Goal: Task Accomplishment & Management: Complete application form

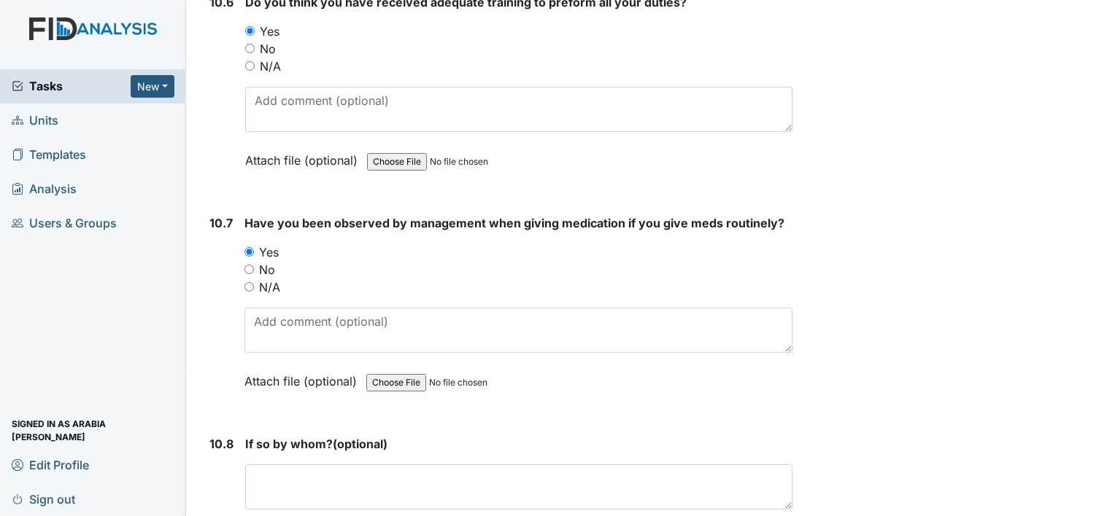
scroll to position [19568, 0]
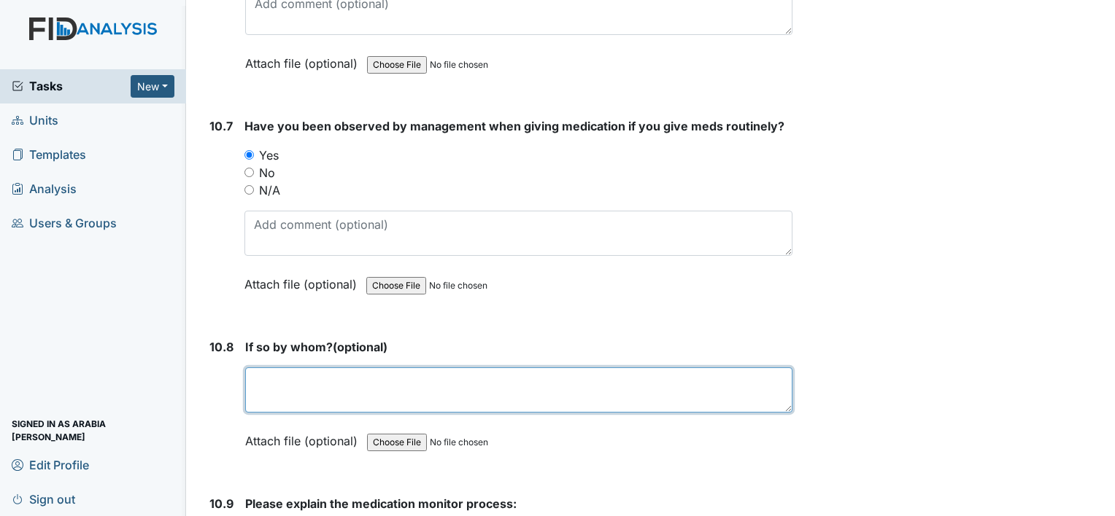
click at [363, 368] on textarea at bounding box center [518, 390] width 547 height 45
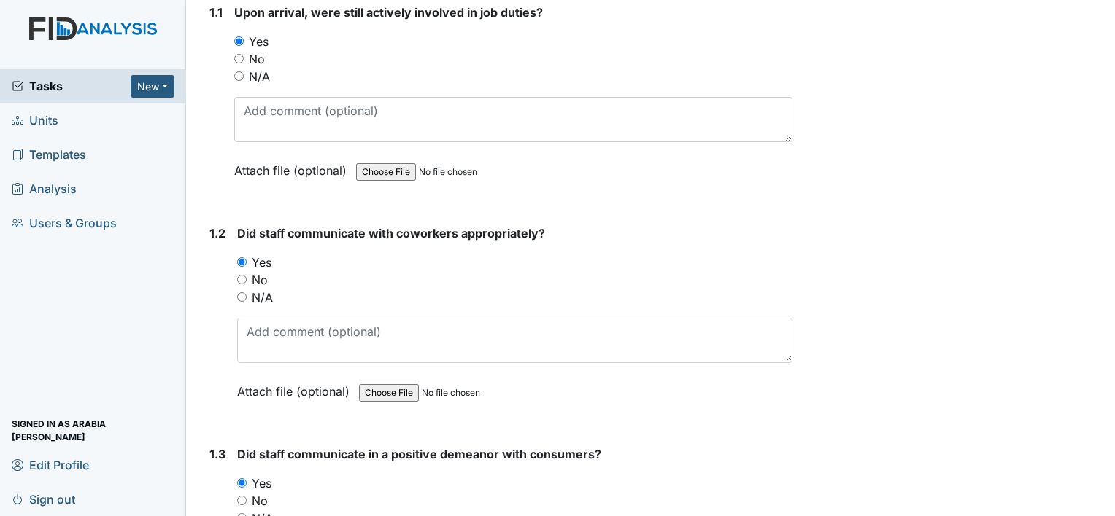
scroll to position [0, 0]
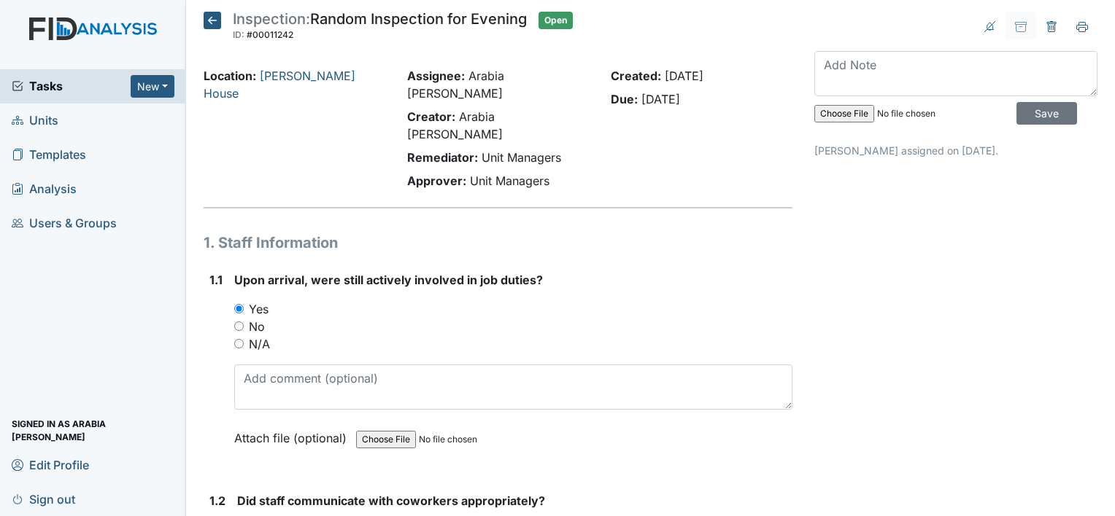
type textarea "Dorothy Stallings"
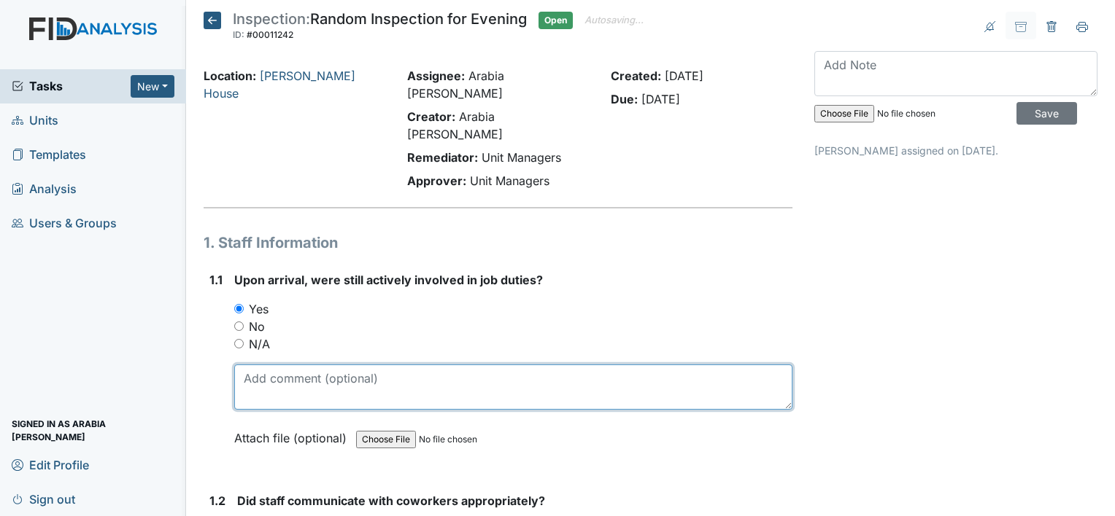
click at [517, 365] on textarea at bounding box center [513, 387] width 558 height 45
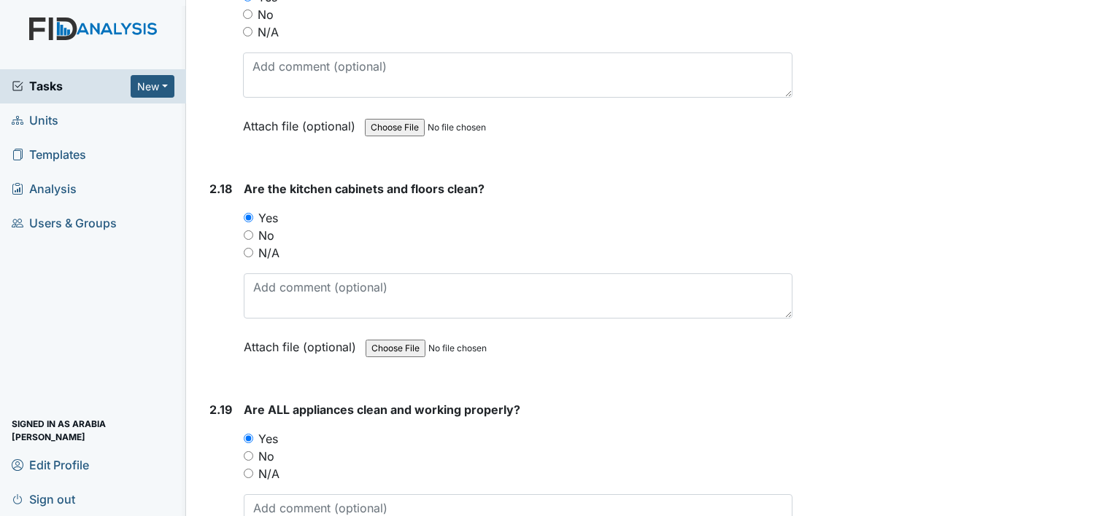
scroll to position [4995, 0]
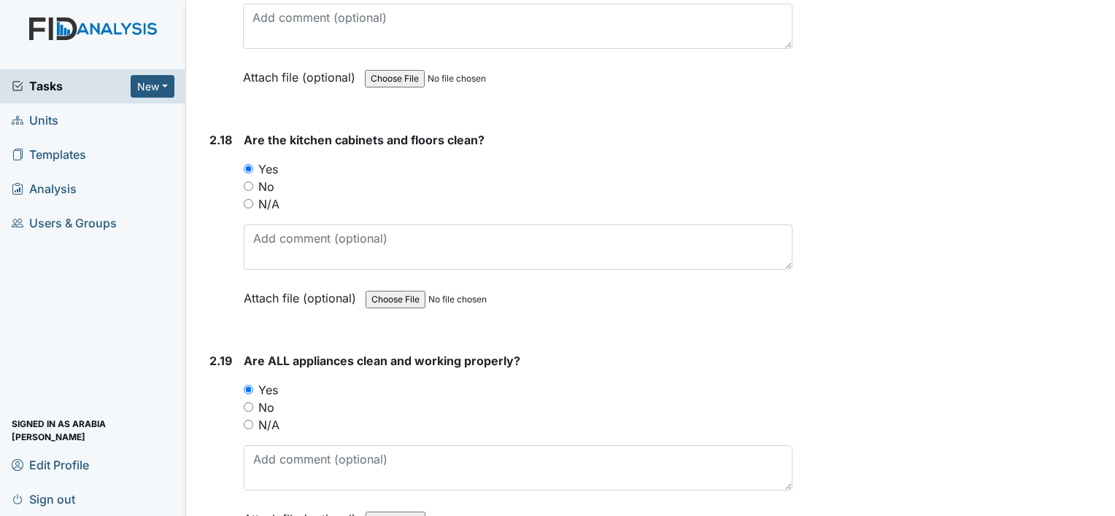
type textarea "Staff was helping residents with cleaning up after themselves."
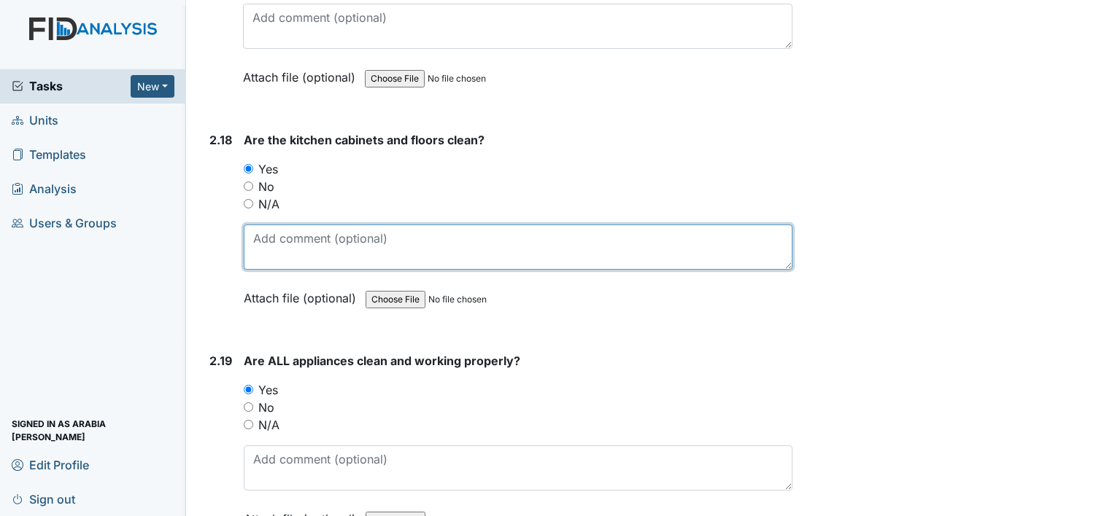
click at [525, 225] on textarea at bounding box center [518, 247] width 549 height 45
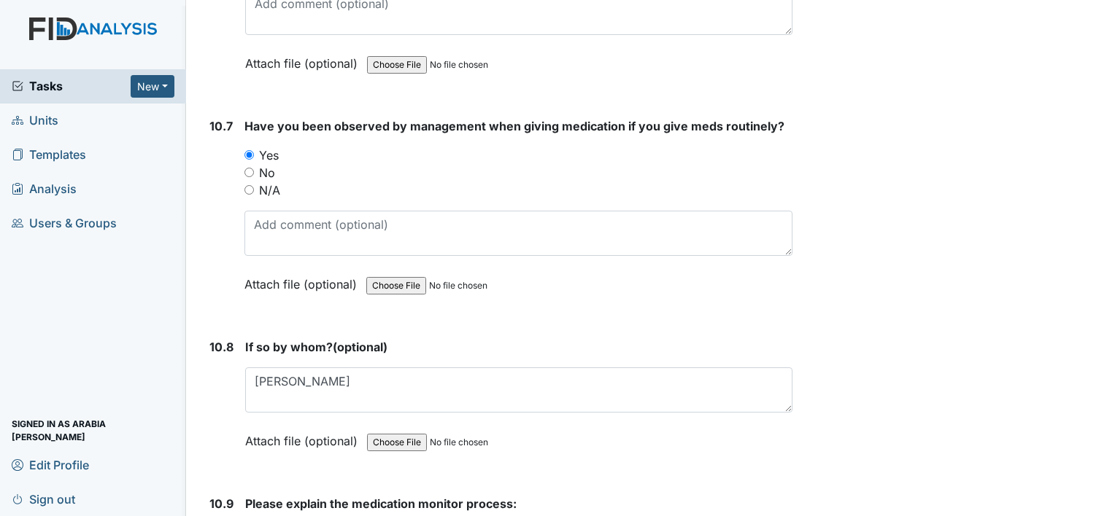
scroll to position [19640, 0]
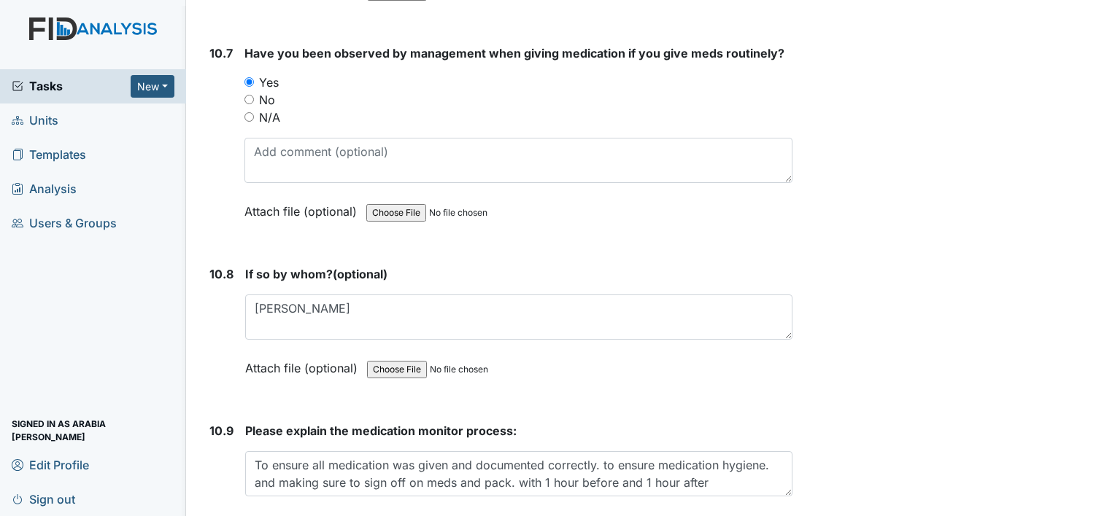
type textarea "resident deep clean home this afternoon"
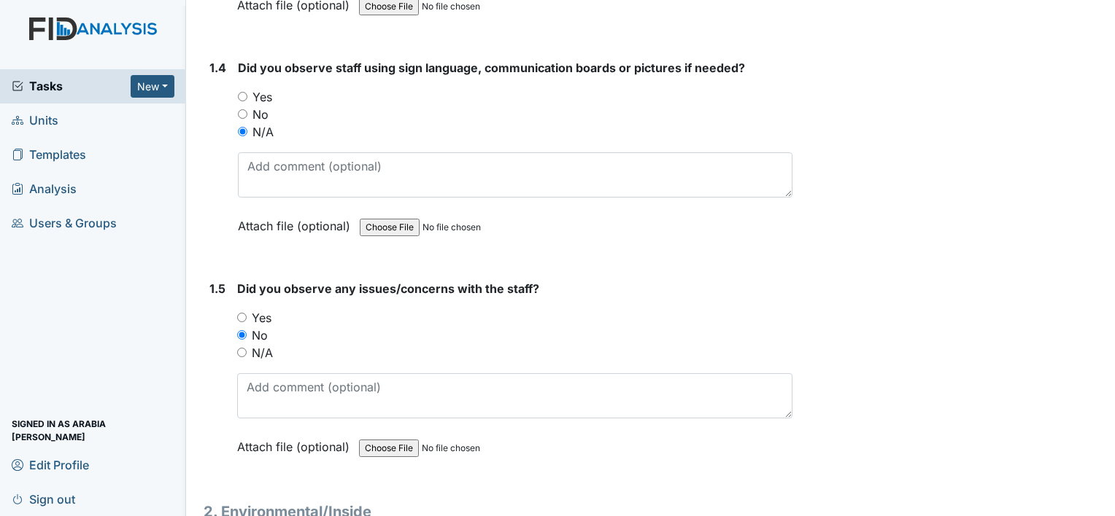
scroll to position [905, 0]
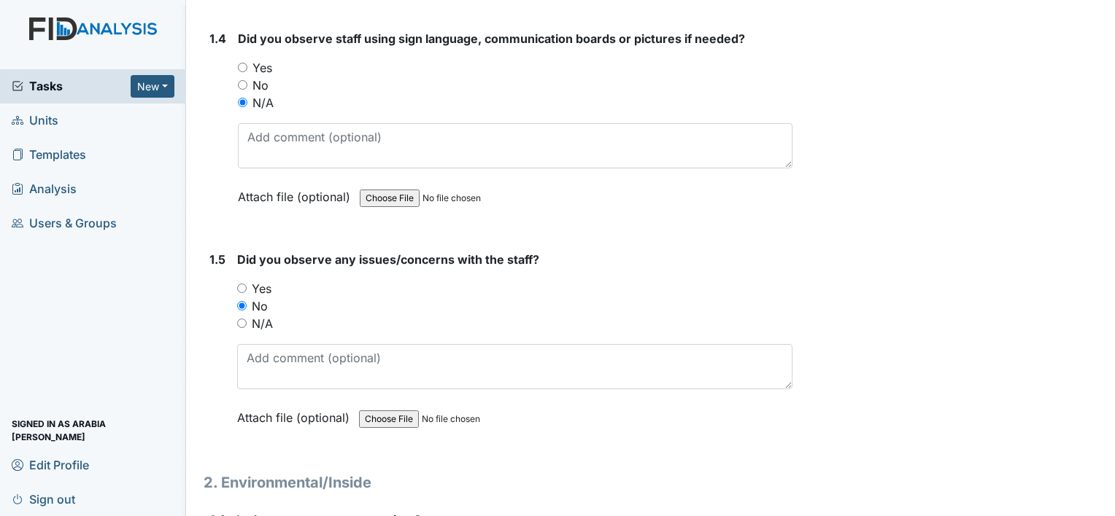
click at [1114, 516] on html "Tasks New Form Inspection Document Bundle Units Templates Analysis Users & Grou…" at bounding box center [557, 258] width 1115 height 516
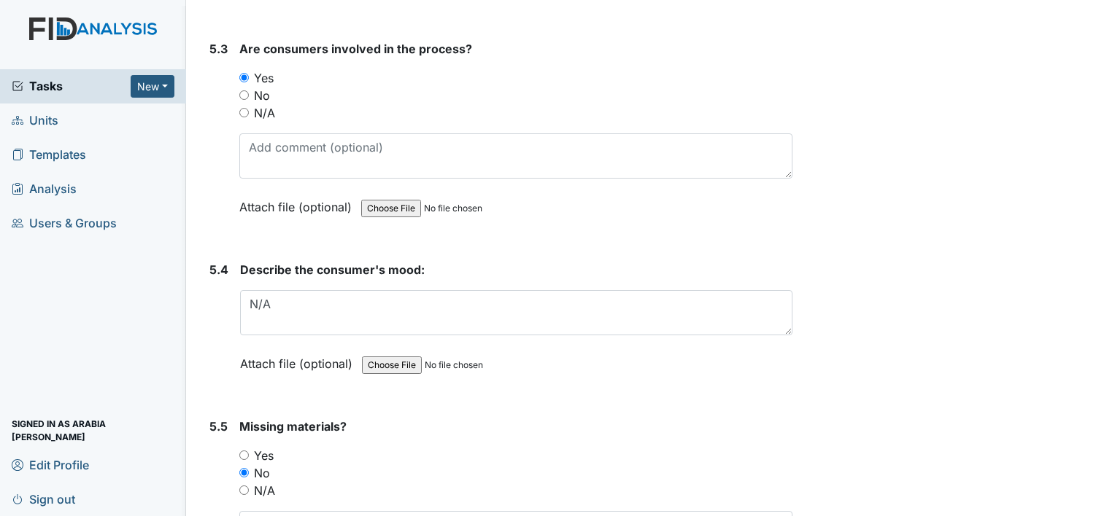
scroll to position [8182, 0]
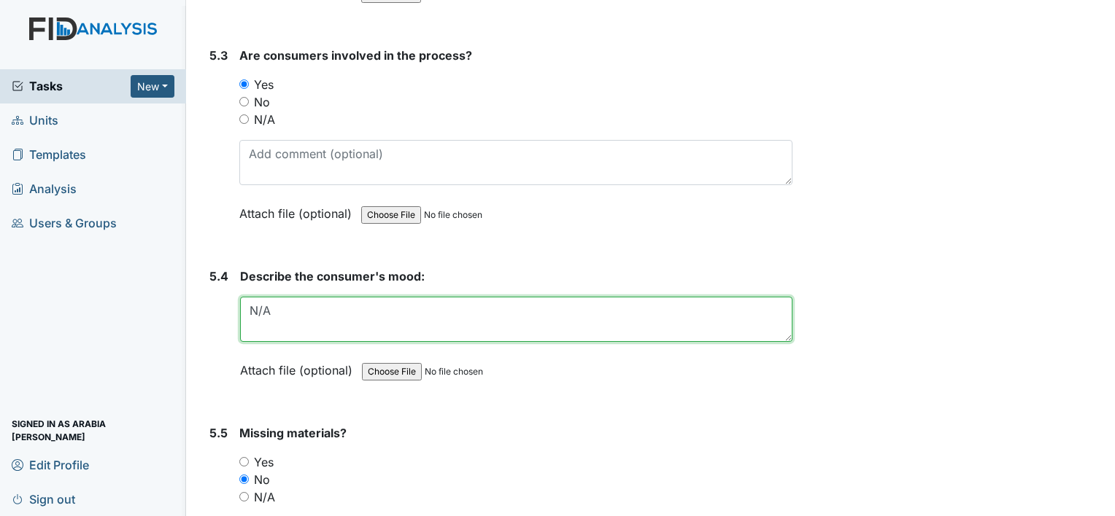
click at [505, 297] on textarea "N/A" at bounding box center [516, 319] width 552 height 45
type textarea "N"
type textarea "e"
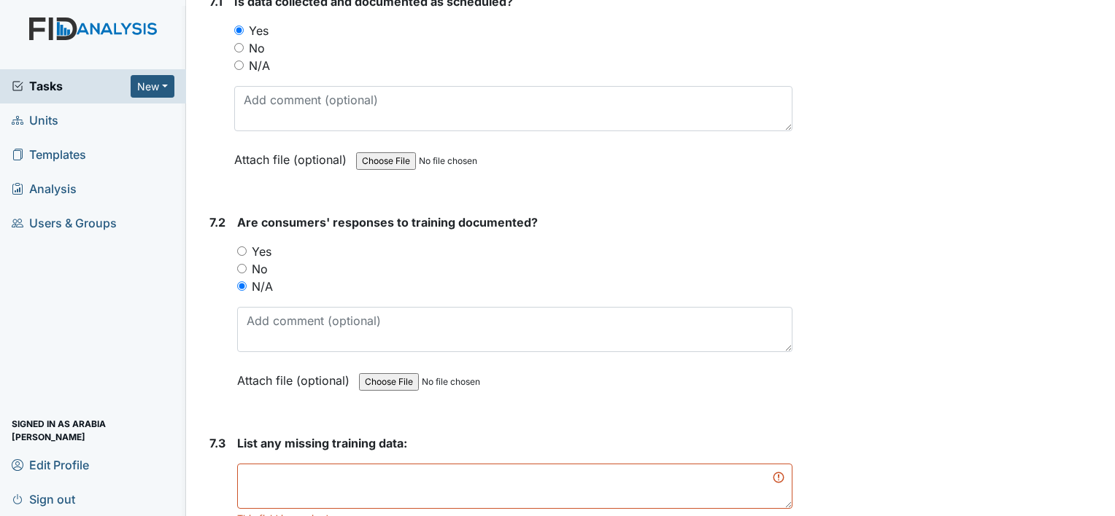
scroll to position [11152, 0]
type textarea "Everyone was doing well, everyone mood was fine"
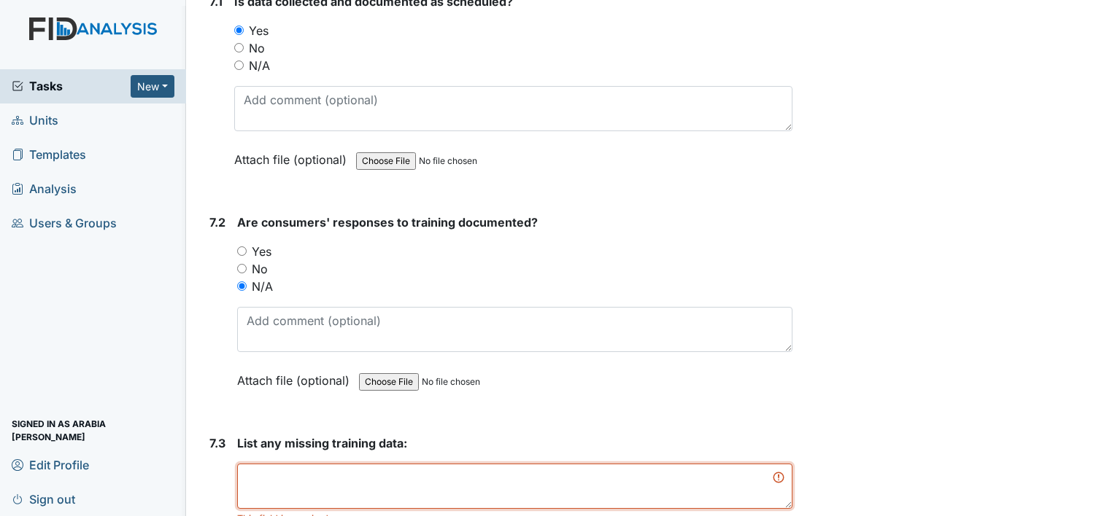
click at [298, 464] on textarea at bounding box center [514, 486] width 555 height 45
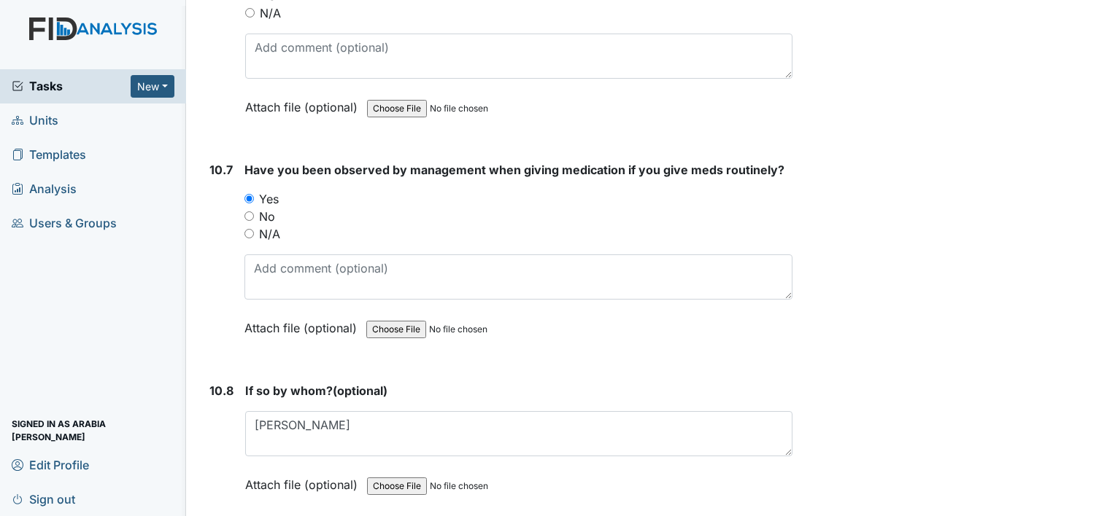
scroll to position [19640, 0]
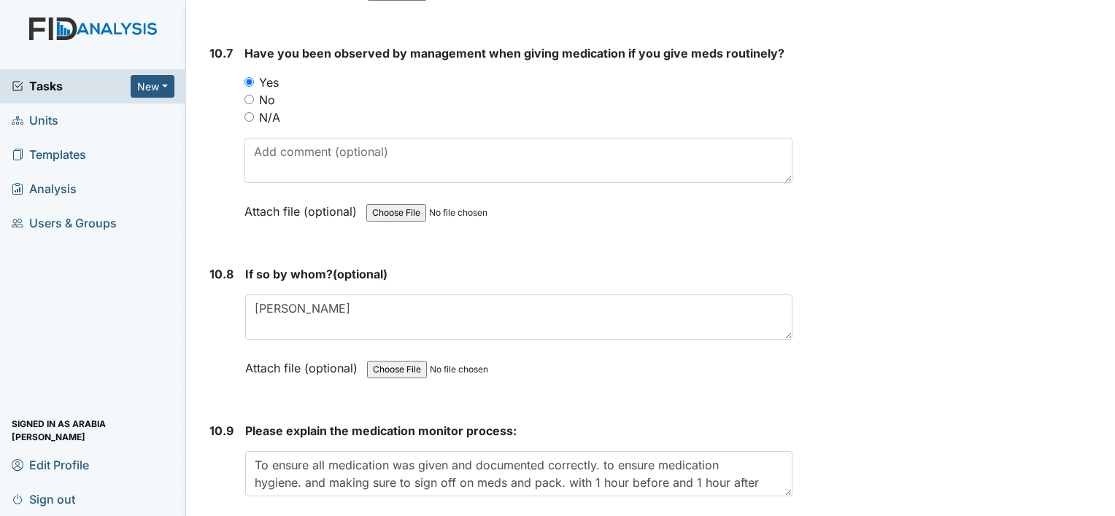
type textarea "n/a"
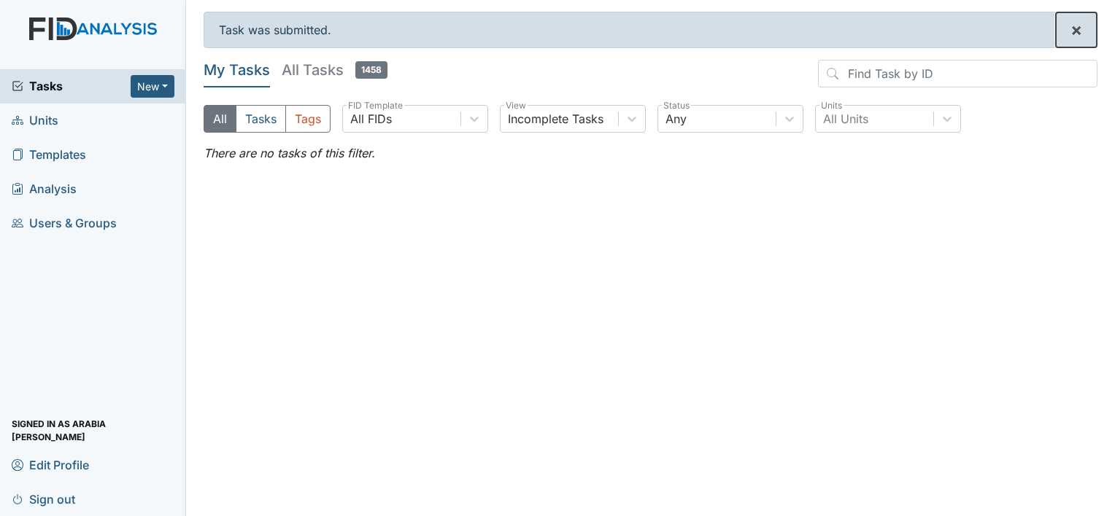
click at [1072, 34] on span "×" at bounding box center [1076, 29] width 12 height 21
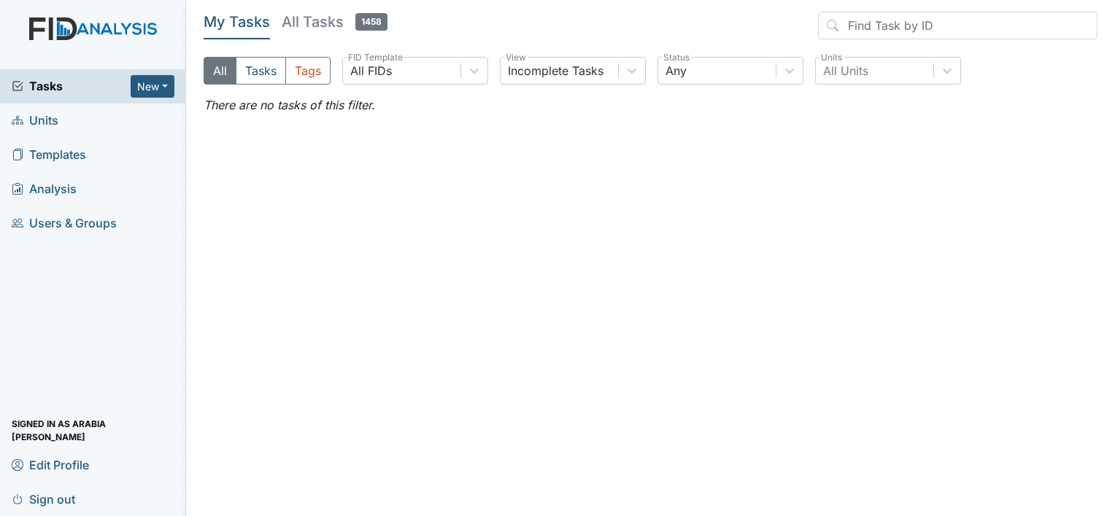
click at [58, 150] on span "Templates" at bounding box center [49, 155] width 74 height 23
click at [46, 92] on span "Tasks" at bounding box center [71, 86] width 119 height 18
click at [53, 123] on span "Units" at bounding box center [35, 120] width 47 height 23
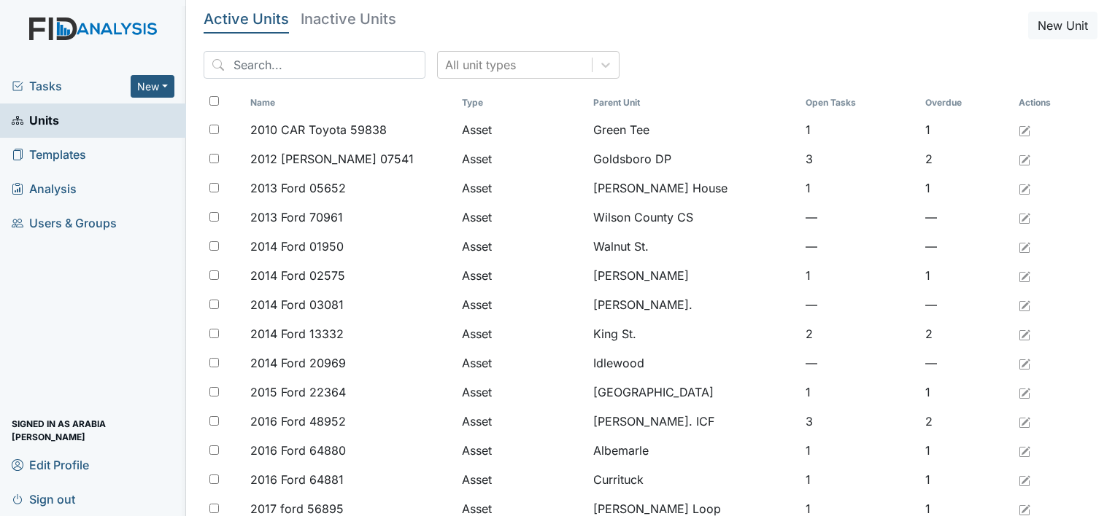
click at [42, 87] on span "Tasks" at bounding box center [71, 86] width 119 height 18
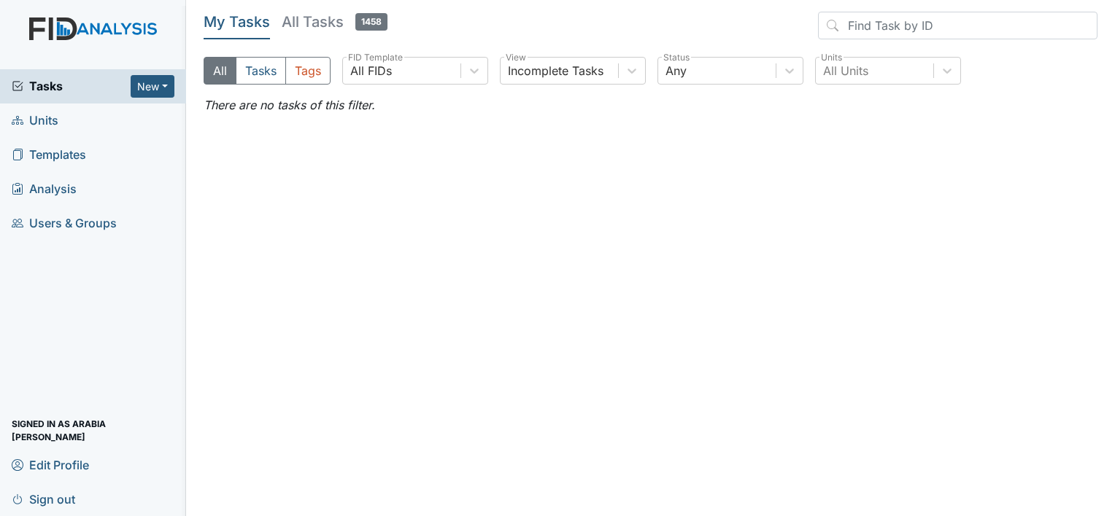
click at [61, 497] on span "Sign out" at bounding box center [43, 499] width 63 height 23
